Goal: Contribute content

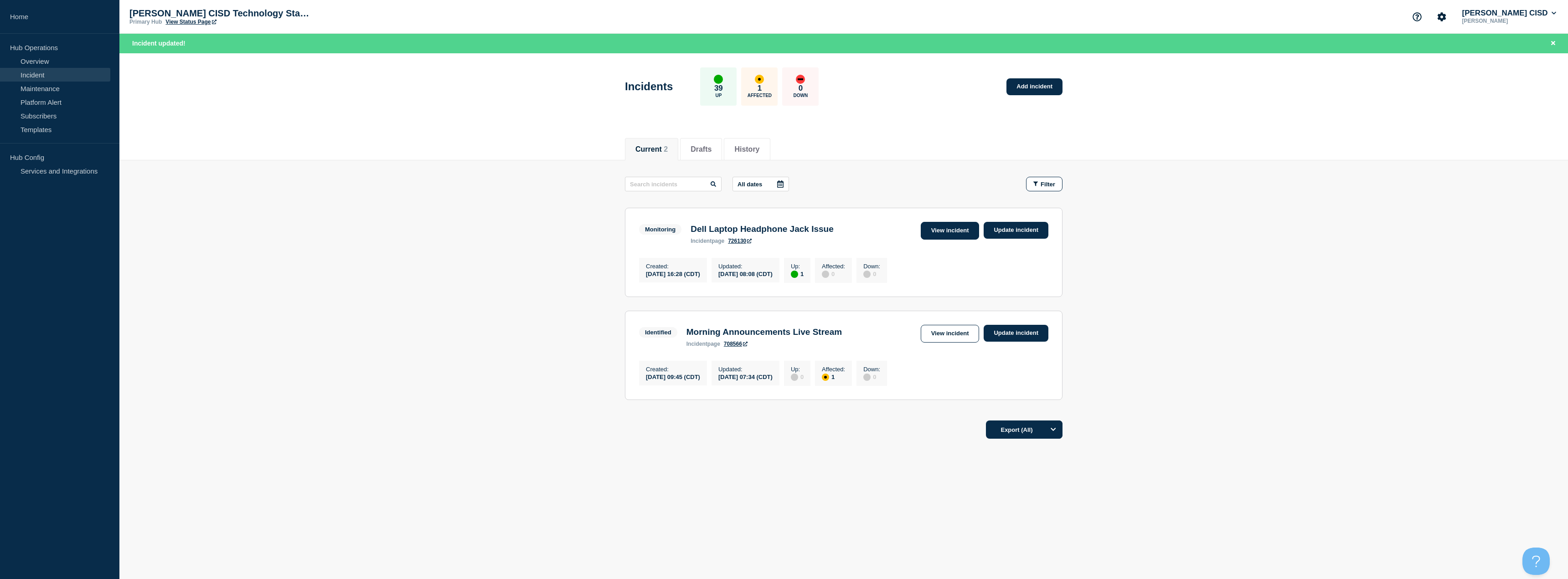
click at [963, 234] on link "View incident" at bounding box center [950, 230] width 59 height 18
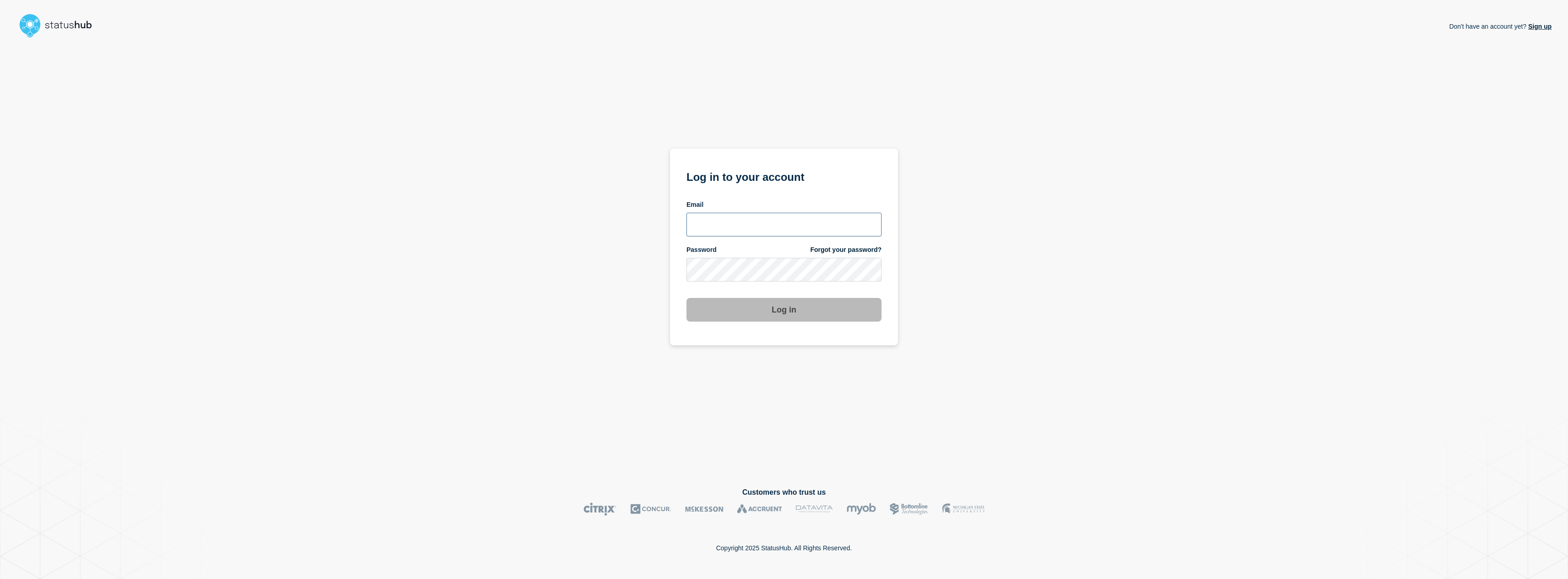
click at [785, 228] on input "email input" at bounding box center [784, 224] width 195 height 24
type input "jafet.figueroa@lcisd.org"
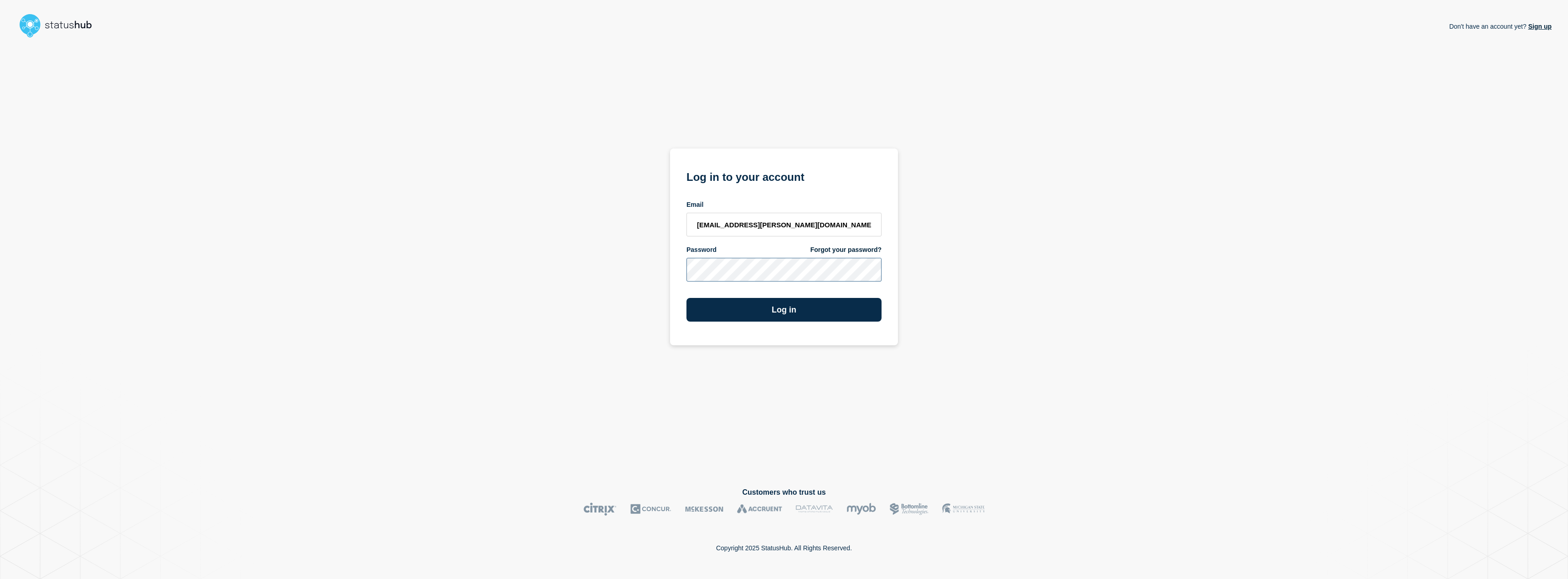
click at [687, 298] on button "Log in" at bounding box center [784, 310] width 195 height 24
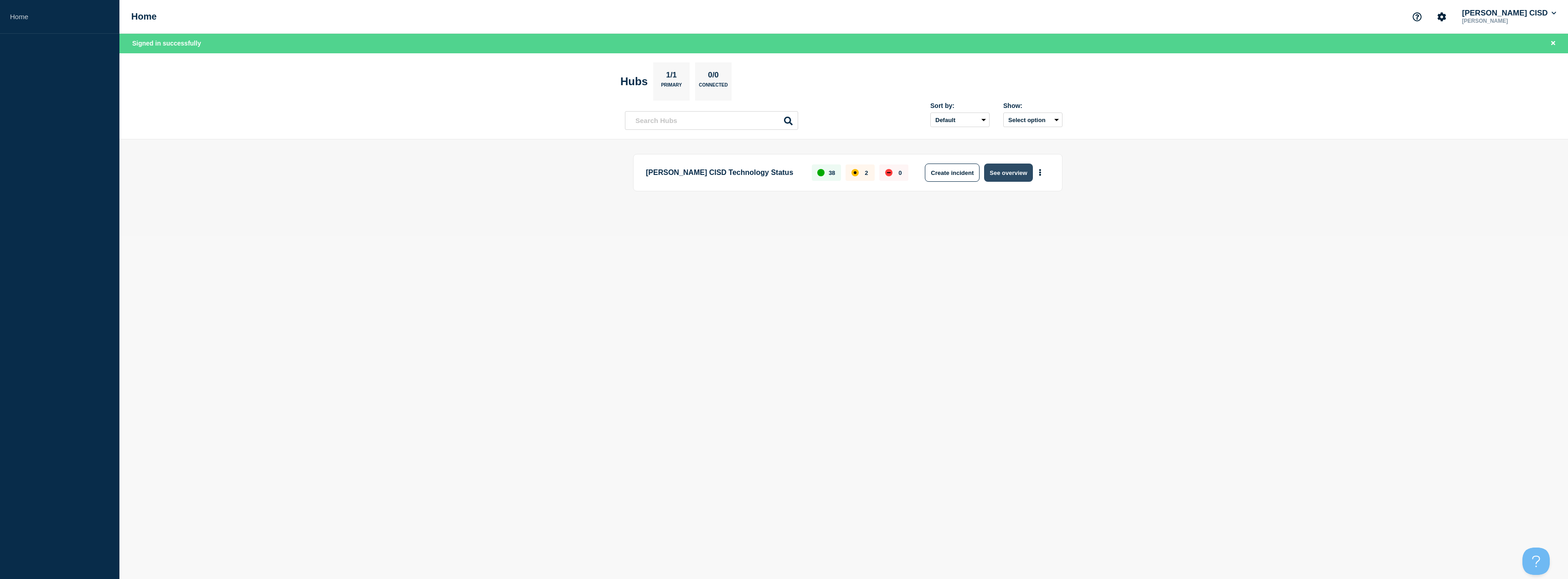
click at [994, 170] on button "See overview" at bounding box center [1008, 173] width 48 height 18
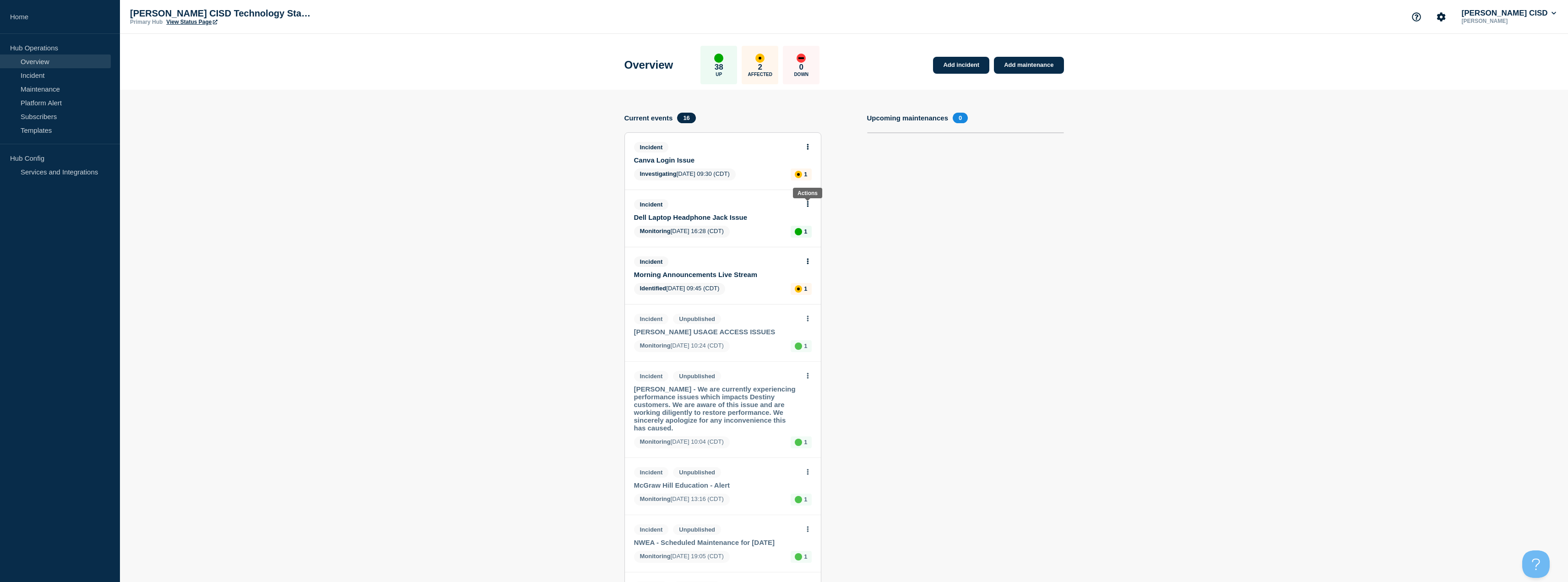
click at [809, 204] on icon at bounding box center [808, 204] width 2 height 6
click at [810, 227] on link "View incident" at bounding box center [804, 226] width 37 height 7
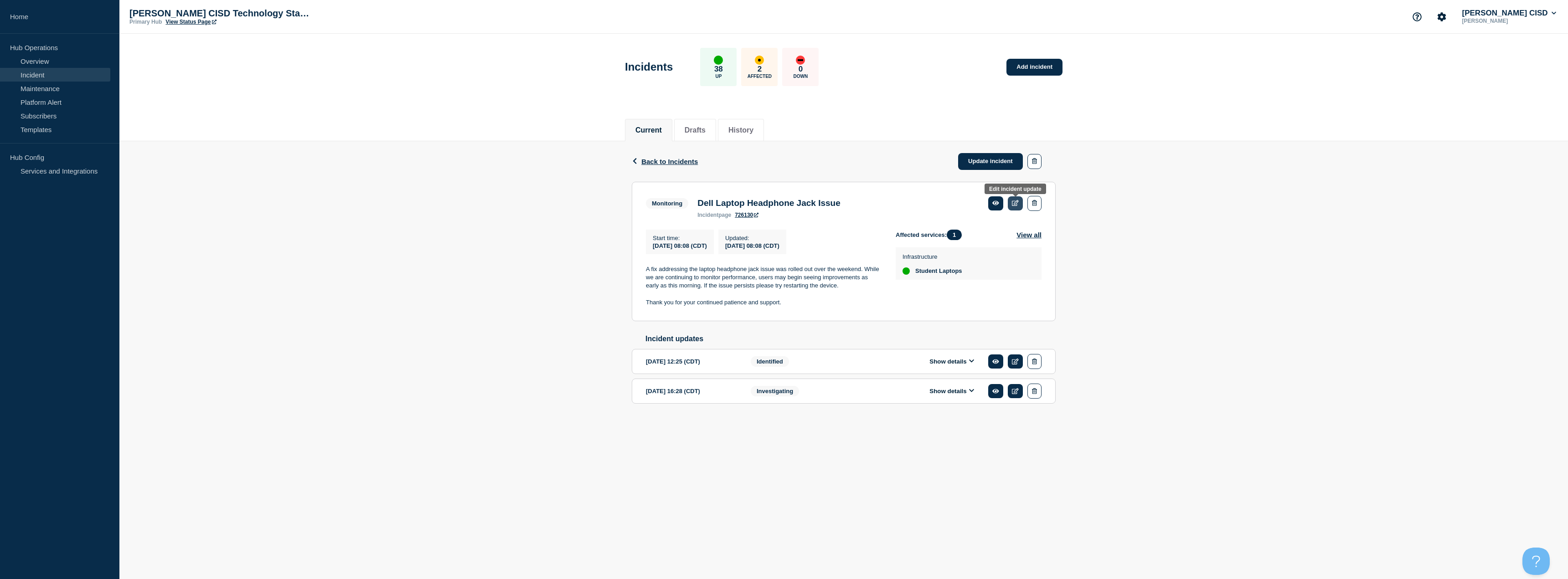
click at [1014, 203] on icon at bounding box center [1015, 203] width 6 height 6
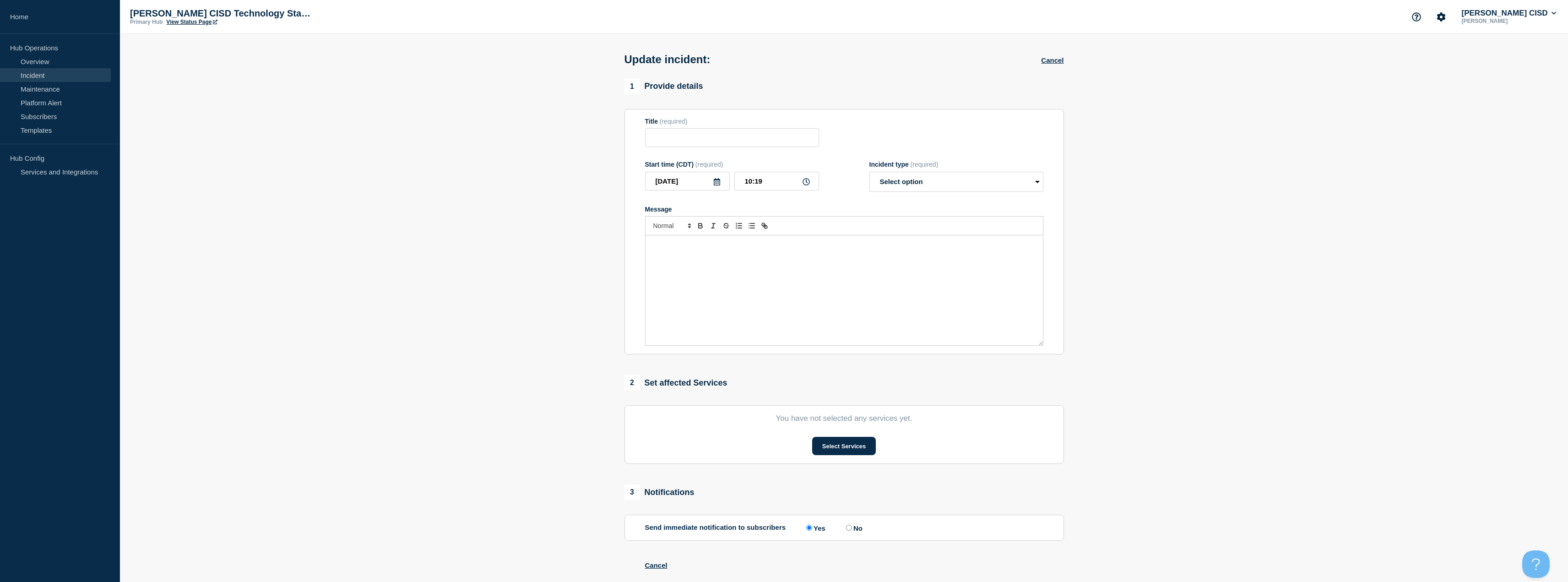
type input "Dell Laptop Headphone Jack Issue"
type input "08:08"
select select "monitoring"
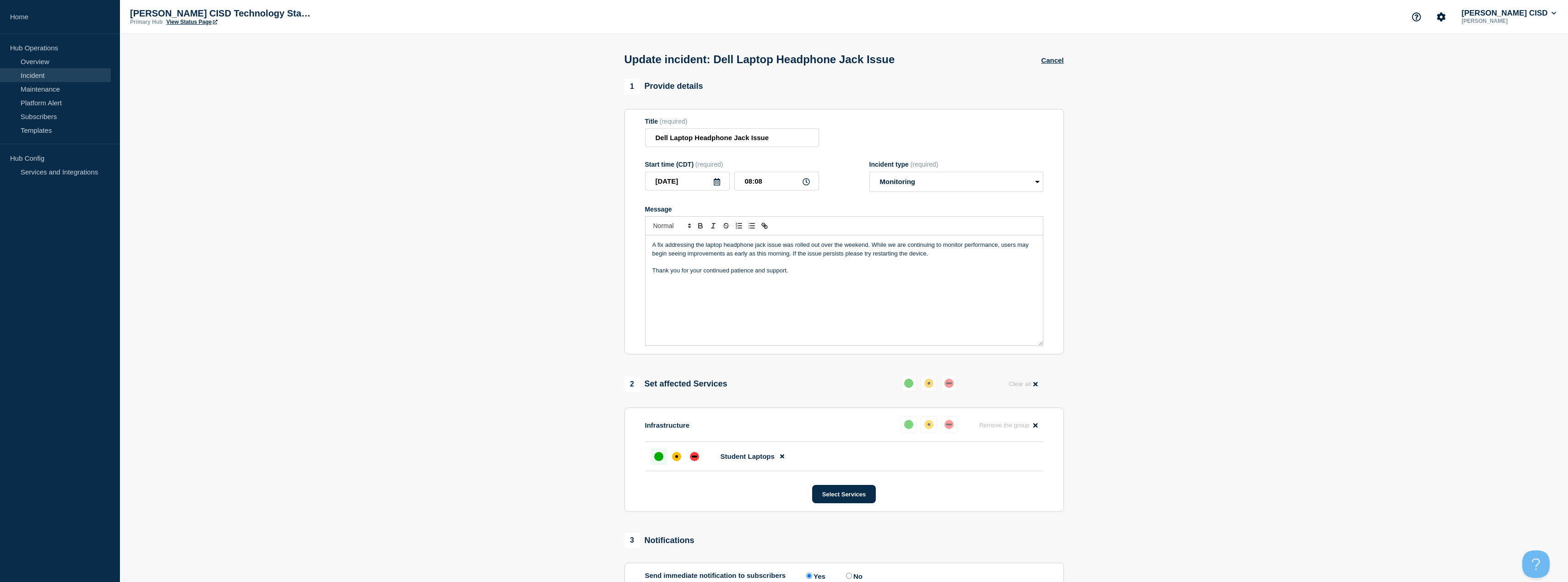
click at [809, 274] on p "Thank you for your continued patience and support." at bounding box center [844, 270] width 383 height 8
drag, startPoint x: 870, startPoint y: 249, endPoint x: 641, endPoint y: 245, distance: 229.0
click at [641, 245] on section "Title (required) Dell Laptop Headphone Jack Issue Start time (CDT) (required) 2…" at bounding box center [845, 231] width 440 height 246
click at [826, 277] on p "Thank you for your continued patience and support." at bounding box center [844, 278] width 383 height 8
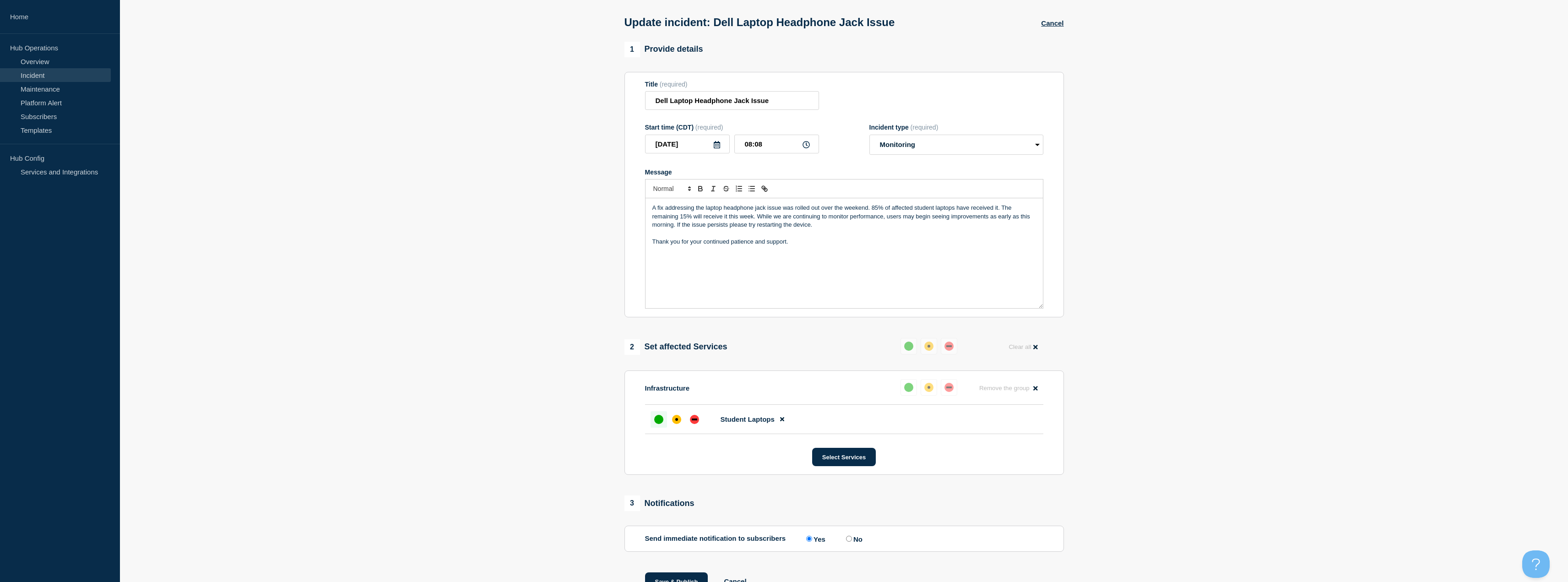
scroll to position [84, 0]
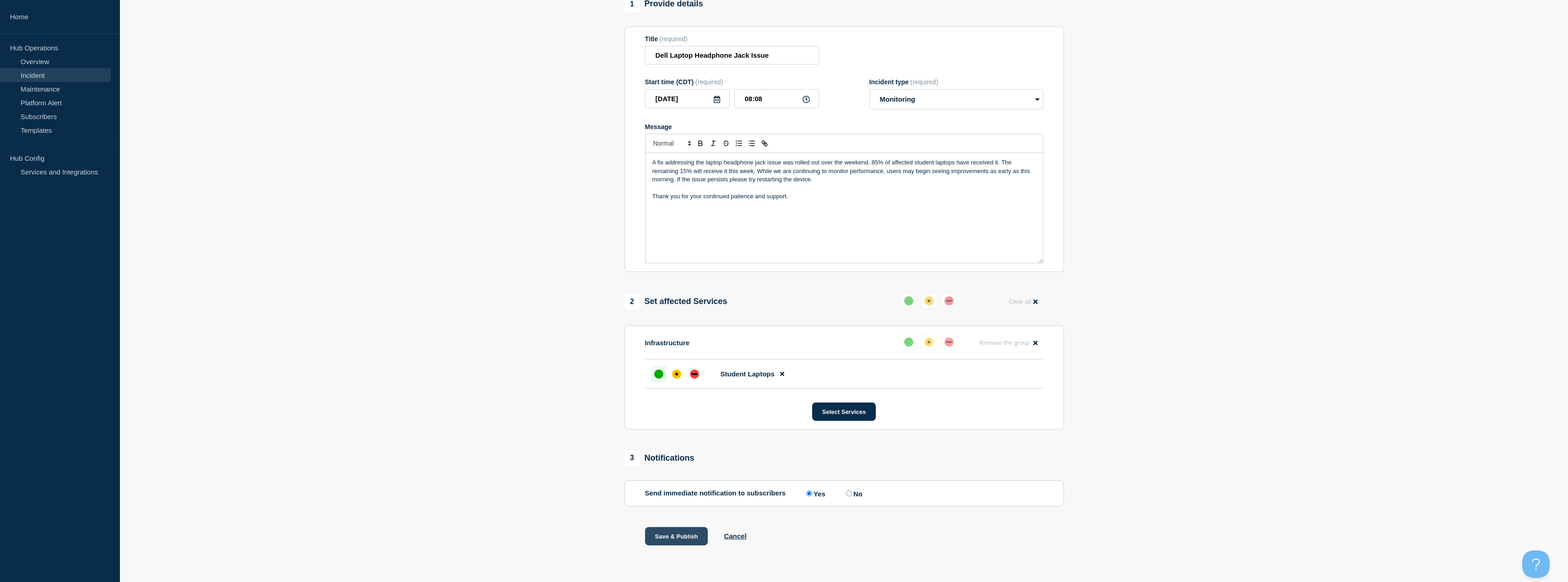
click at [687, 539] on button "Save & Publish" at bounding box center [677, 537] width 63 height 19
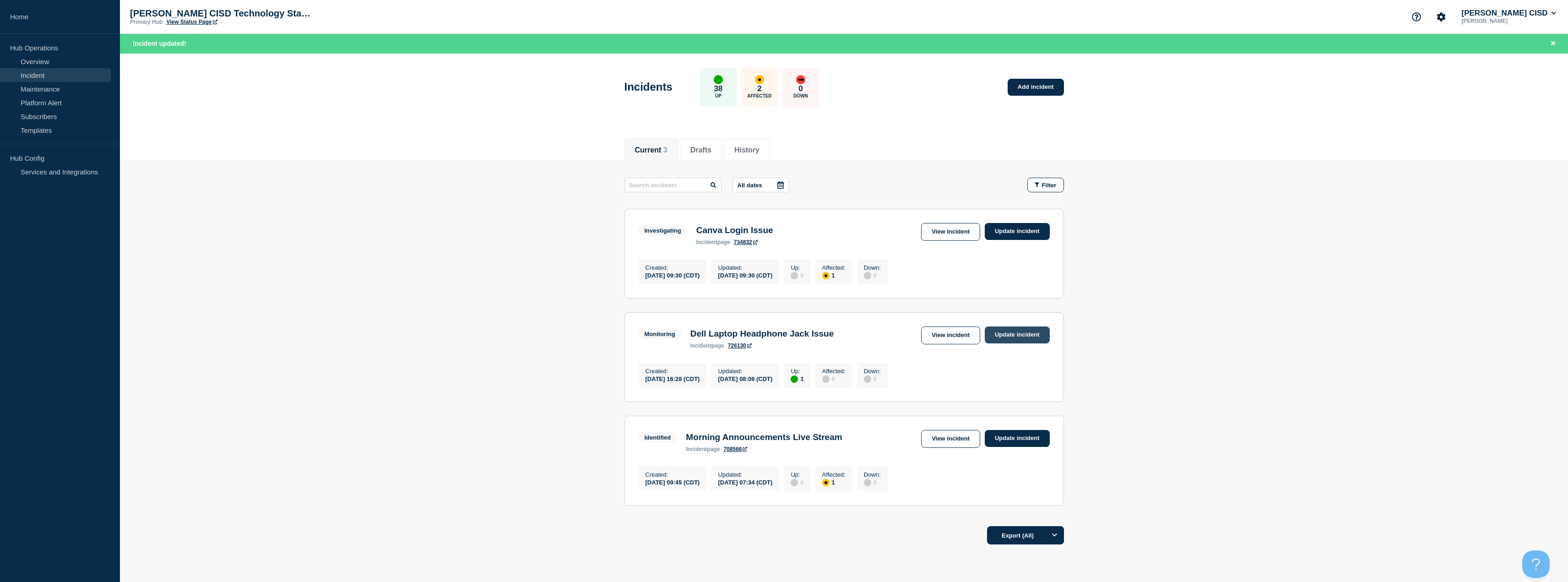
click at [1031, 338] on link "Update incident" at bounding box center [1017, 335] width 65 height 17
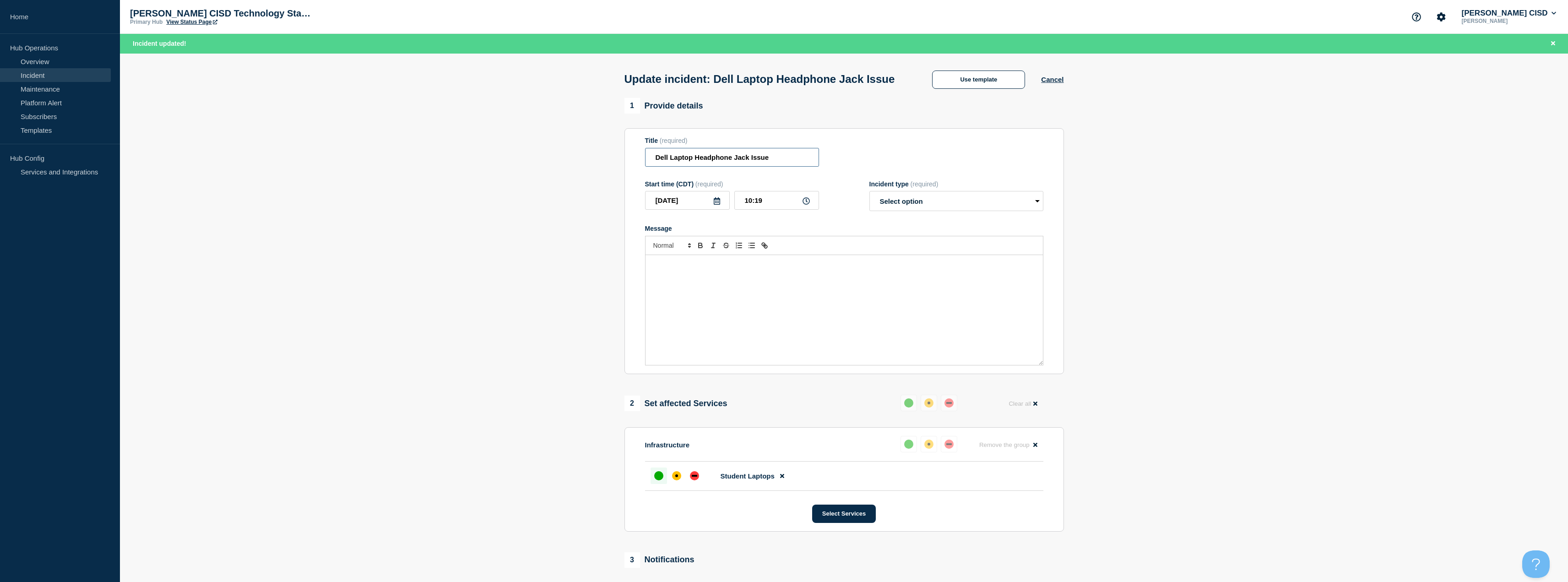
click at [655, 167] on input "Dell Laptop Headphone Jack Issue" at bounding box center [732, 157] width 174 height 19
click at [693, 167] on input "Dell Laptop Headphone Jack Issue" at bounding box center [732, 157] width 174 height 19
click at [737, 167] on input "Dell Laptop Headphone Jack Issue" at bounding box center [732, 157] width 174 height 19
click at [730, 167] on input "Dell Laptop Headphone Jack Issue" at bounding box center [732, 157] width 174 height 19
click at [693, 167] on input "Dell Laptop Headphone Jack Issue" at bounding box center [732, 157] width 174 height 19
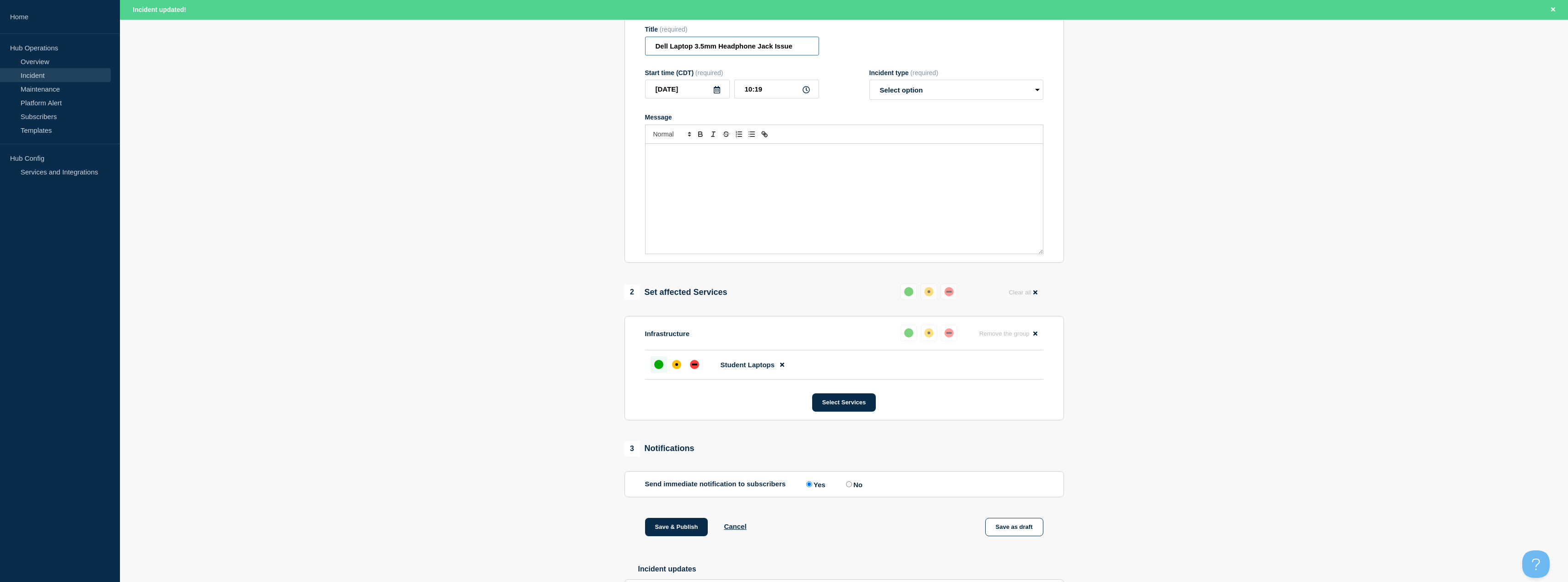
scroll to position [229, 0]
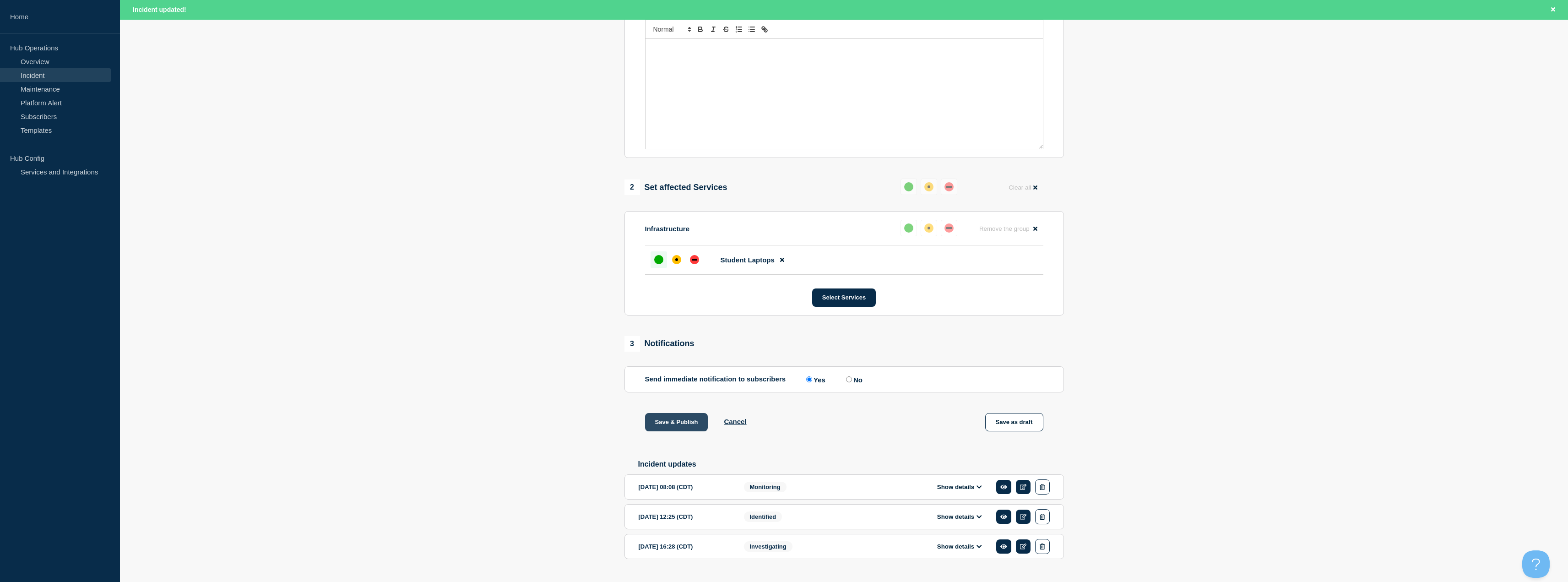
type input "Dell Laptop 3.5mm Headphone Jack Issue"
drag, startPoint x: 681, startPoint y: 431, endPoint x: 857, endPoint y: 424, distance: 176.1
click at [857, 424] on div "Save & Publish Cancel Save as draft" at bounding box center [845, 433] width 440 height 41
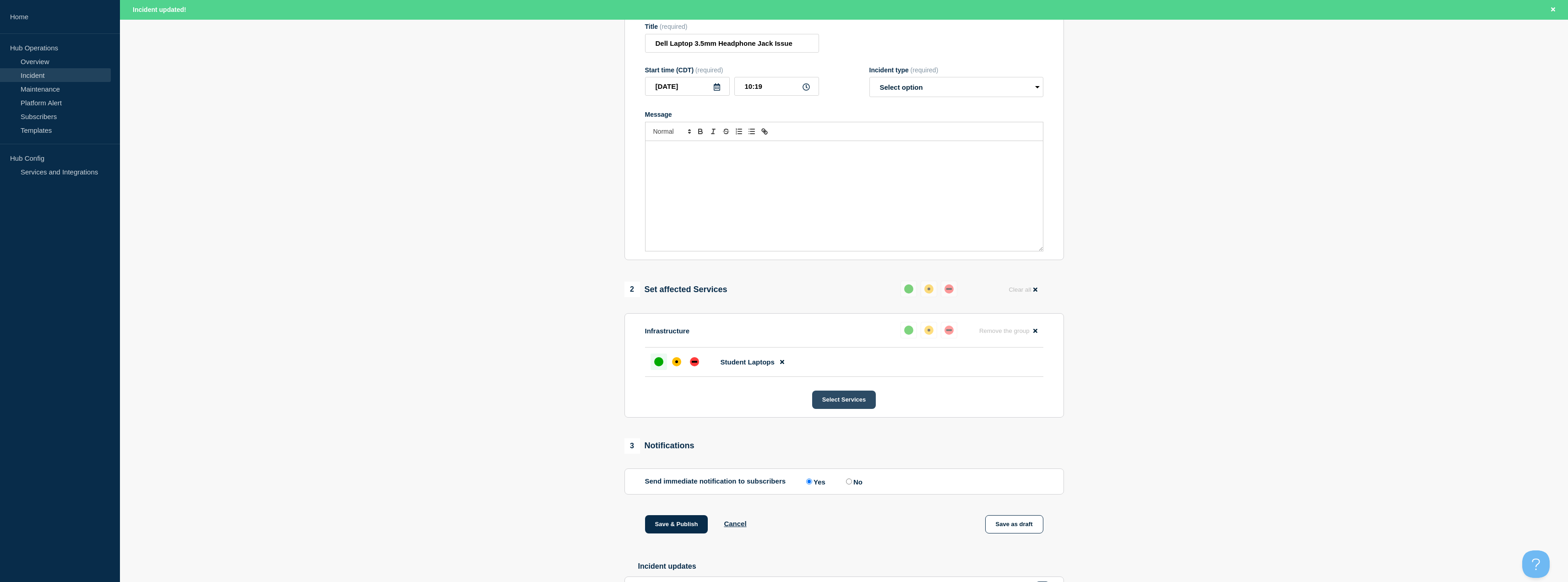
scroll to position [255, 0]
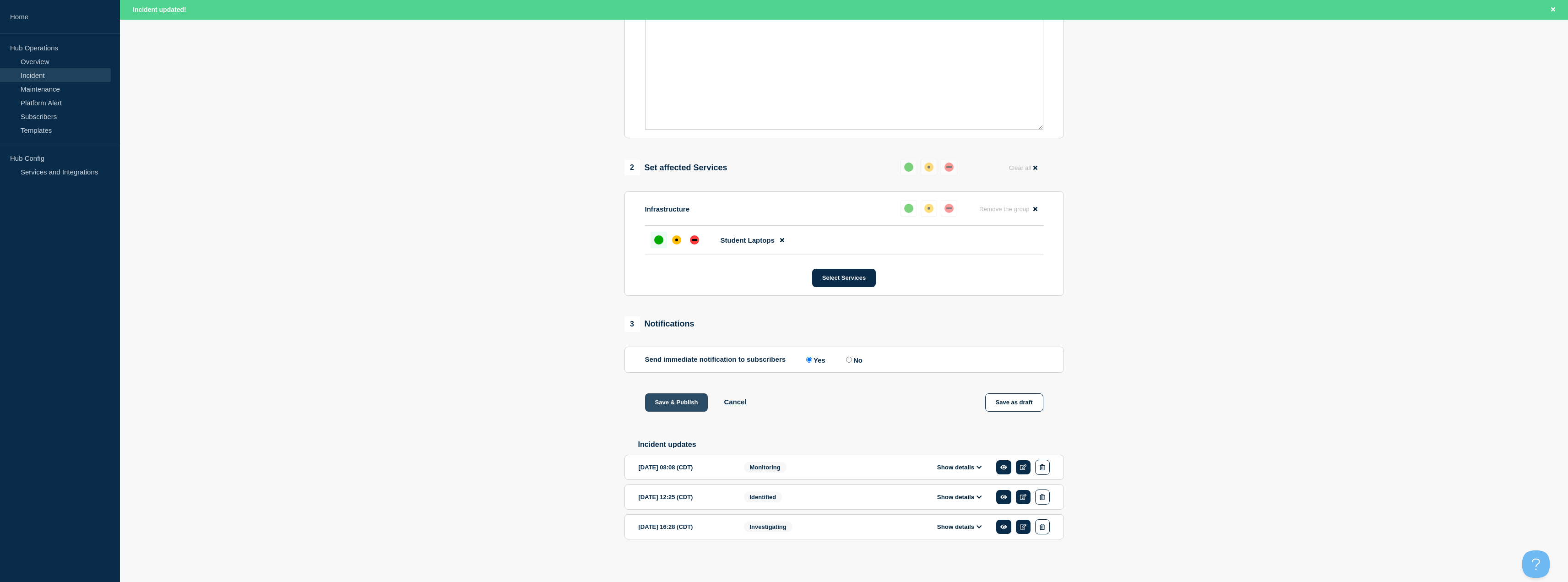
click at [676, 408] on button "Save & Publish" at bounding box center [677, 403] width 63 height 19
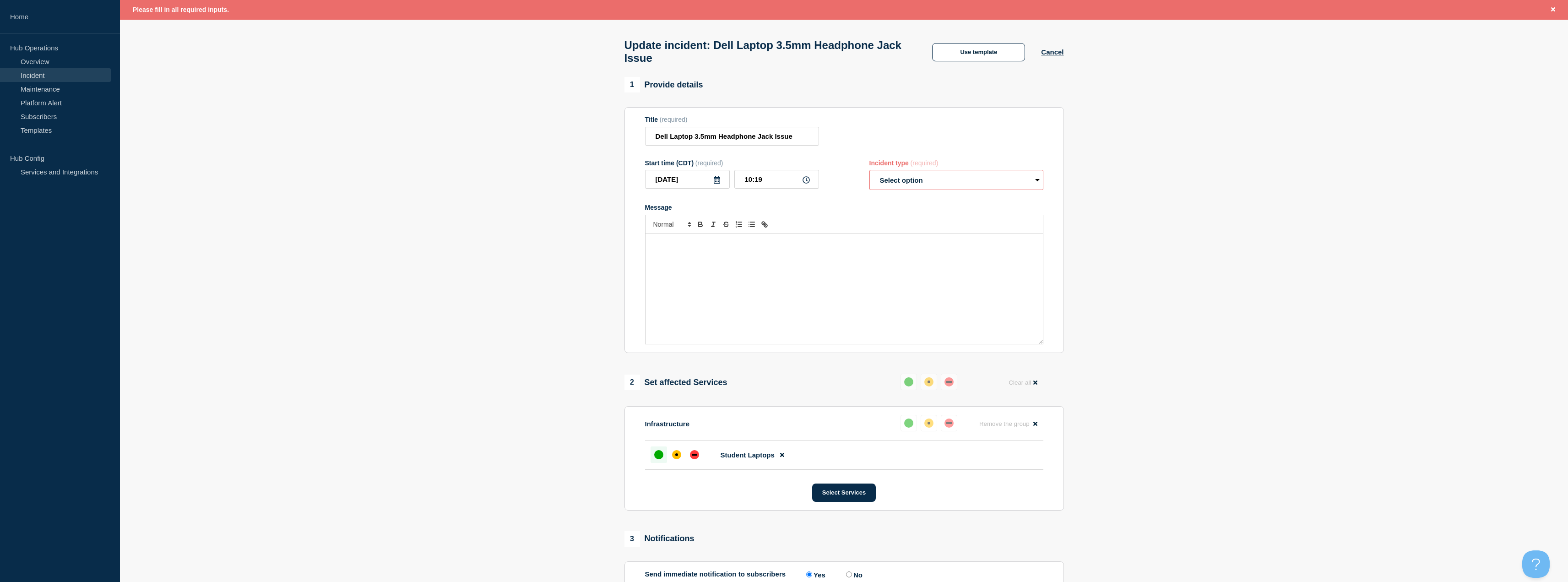
scroll to position [0, 0]
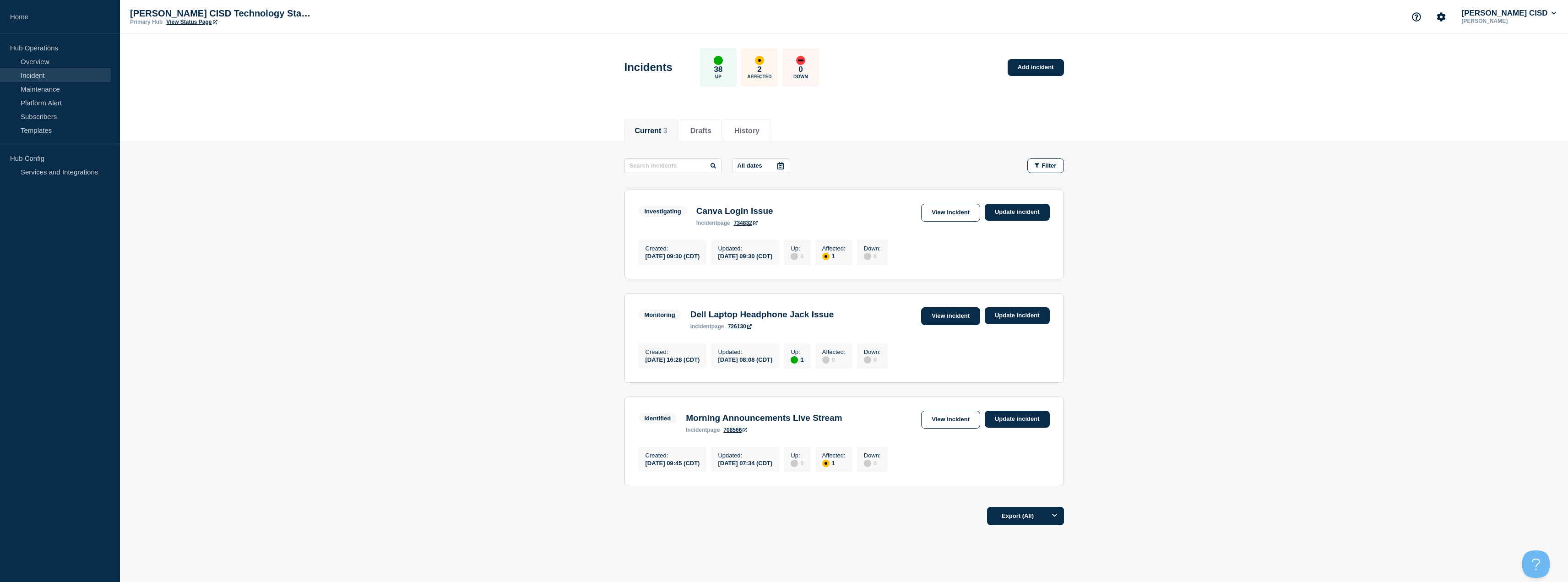
click at [942, 320] on link "View incident" at bounding box center [951, 316] width 59 height 18
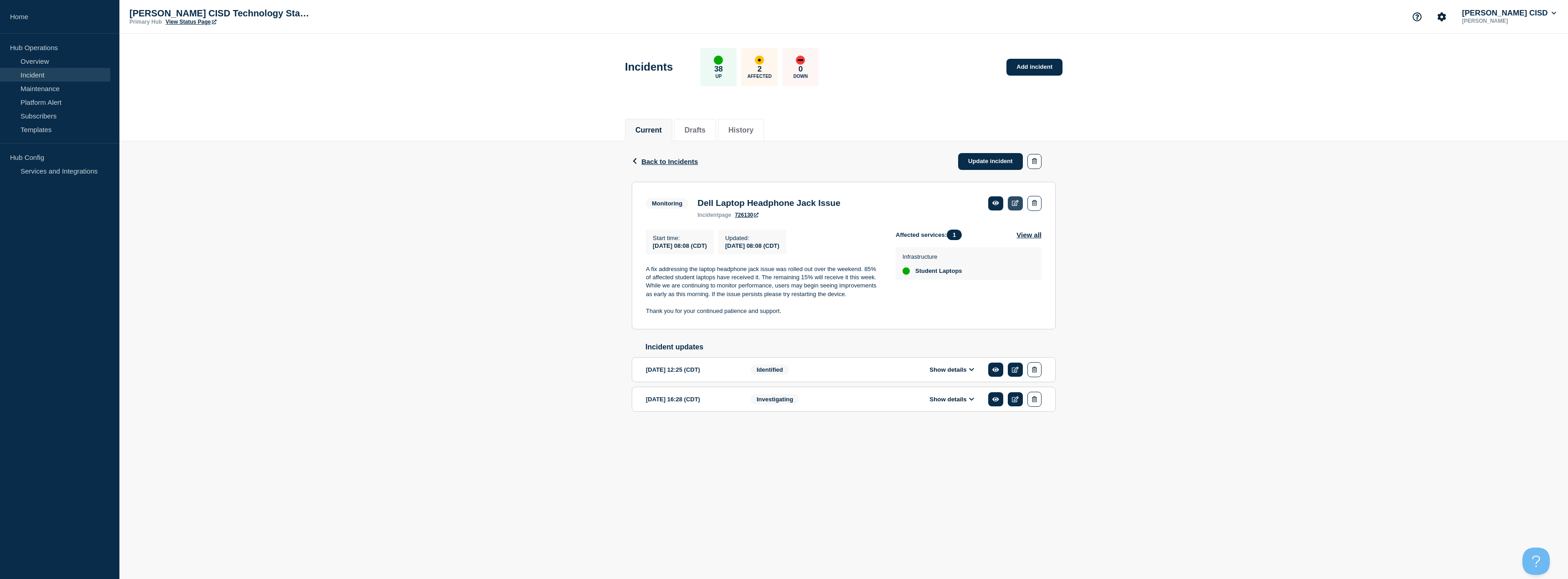
click at [1018, 199] on link at bounding box center [1015, 203] width 15 height 14
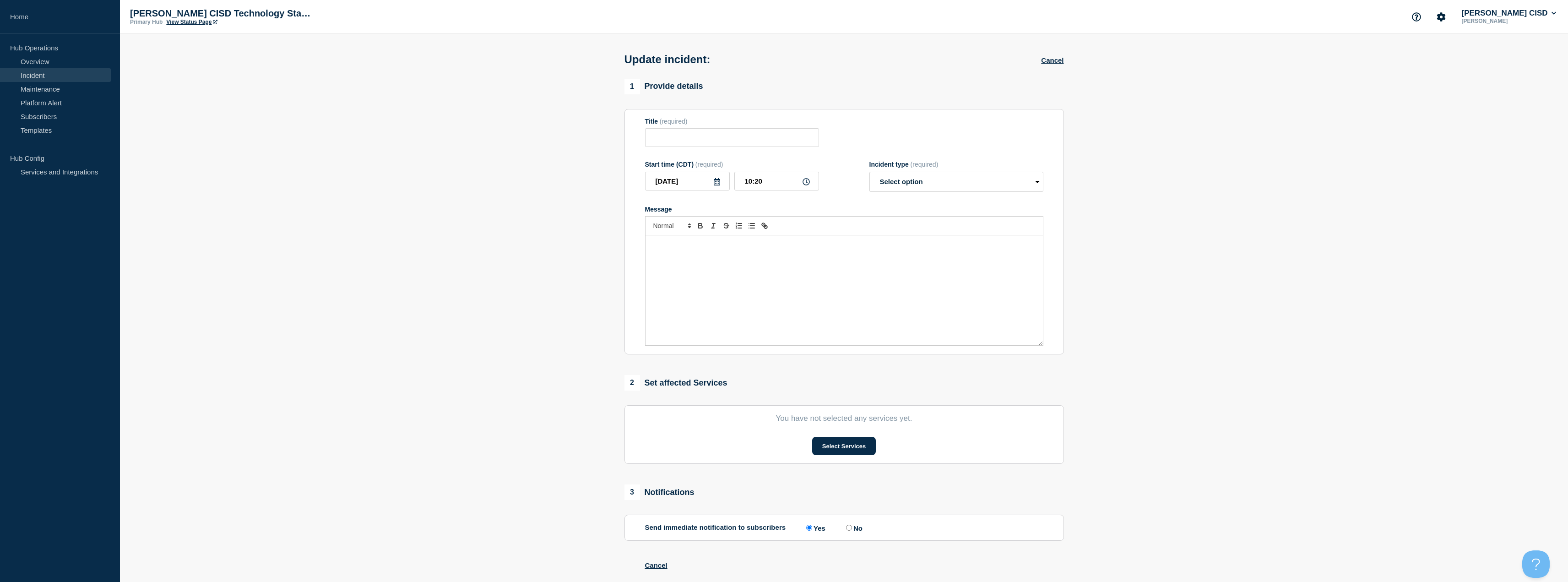
type input "Dell Laptop Headphone Jack Issue"
type input "08:08"
select select "monitoring"
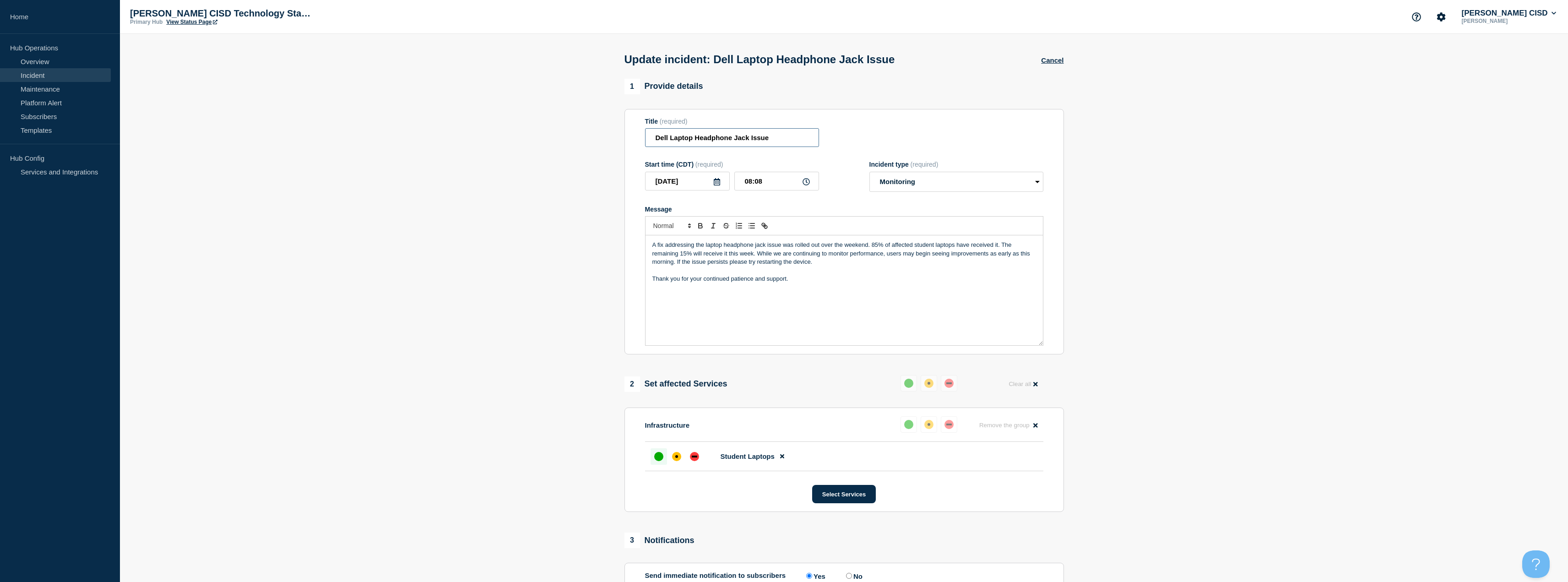
click at [692, 139] on input "Dell Laptop Headphone Jack Issue" at bounding box center [732, 137] width 174 height 19
type input "Dell Laptop 3.5mm Headphone Jack Issue"
click at [1302, 256] on section "1 Provide details Title (required) Dell Laptop 3.5mm Headphone Jack Issue Start…" at bounding box center [844, 365] width 1448 height 573
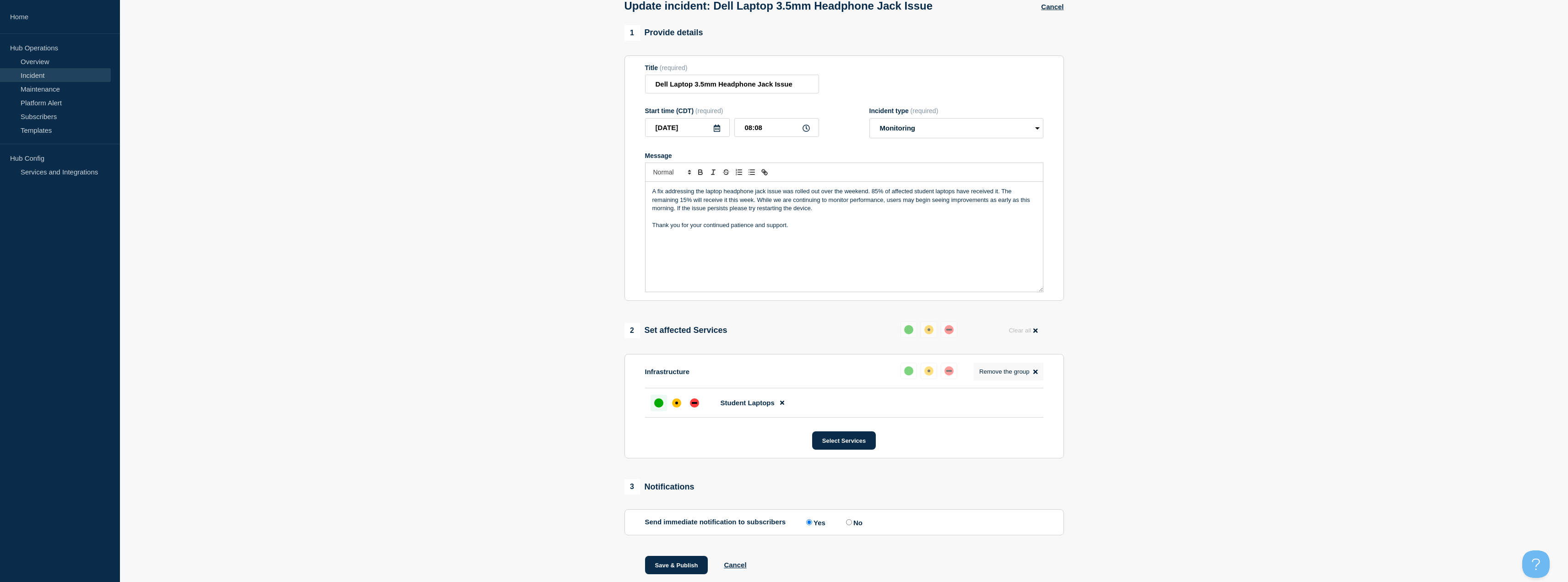
scroll to position [84, 0]
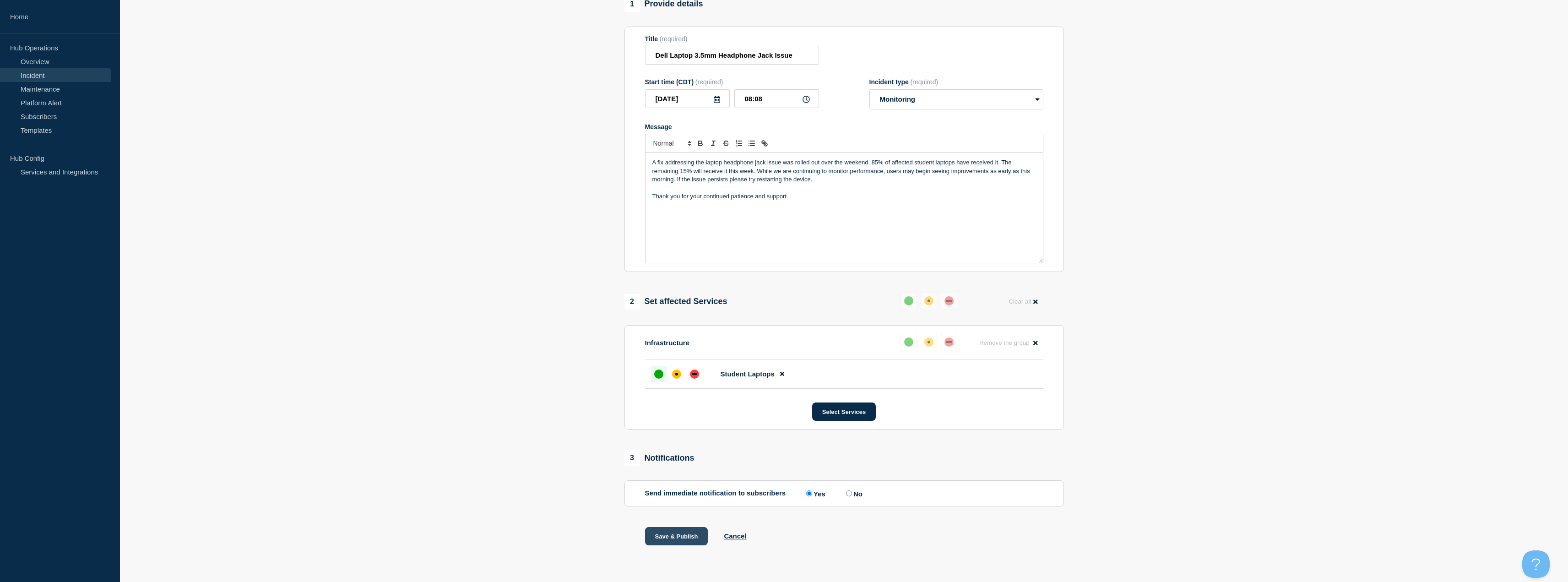
click at [666, 531] on button "Save & Publish" at bounding box center [677, 537] width 63 height 19
